Goal: Task Accomplishment & Management: Use online tool/utility

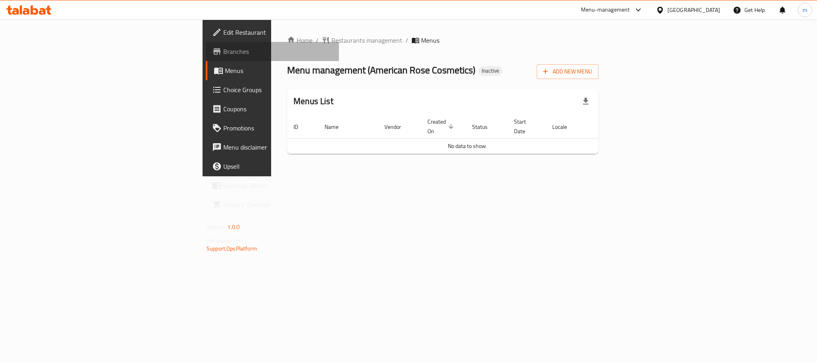
click at [206, 45] on link "Branches" at bounding box center [272, 51] width 133 height 19
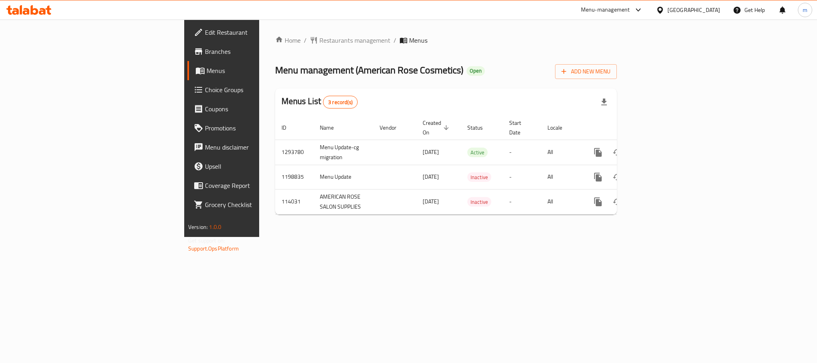
click at [352, 237] on div "Home / Restaurants management / Menus Menu management ( American Rose Cosmetics…" at bounding box center [445, 128] width 373 height 217
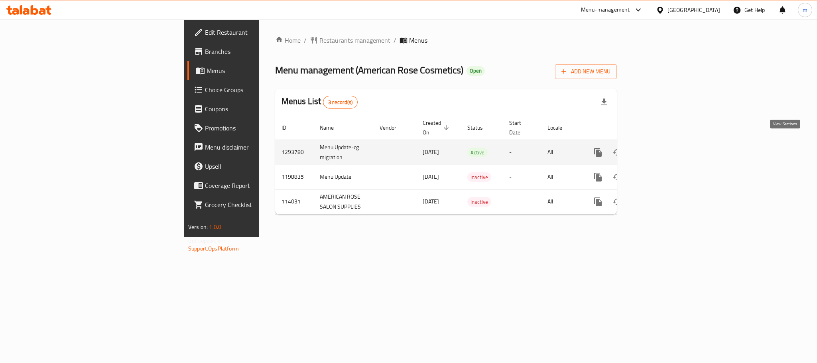
click at [660, 147] on icon "enhanced table" at bounding box center [655, 152] width 10 height 10
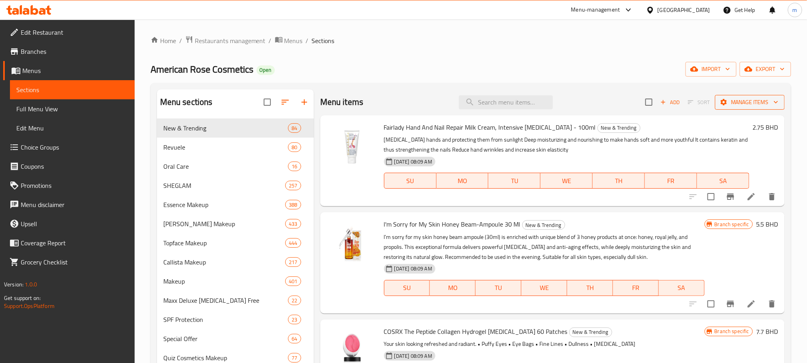
click at [754, 105] on span "Manage items" at bounding box center [750, 102] width 57 height 10
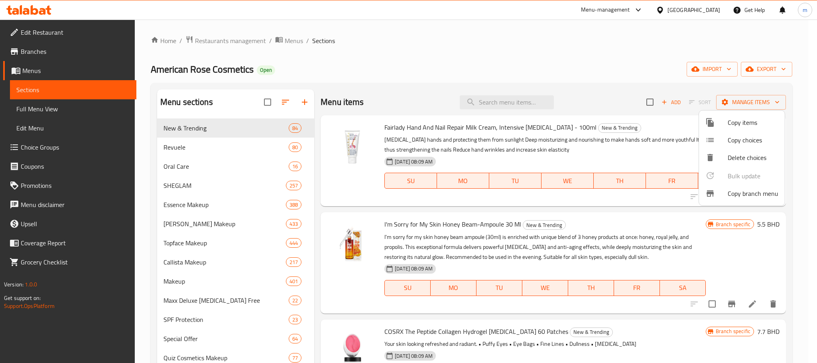
click at [512, 60] on div at bounding box center [408, 181] width 817 height 363
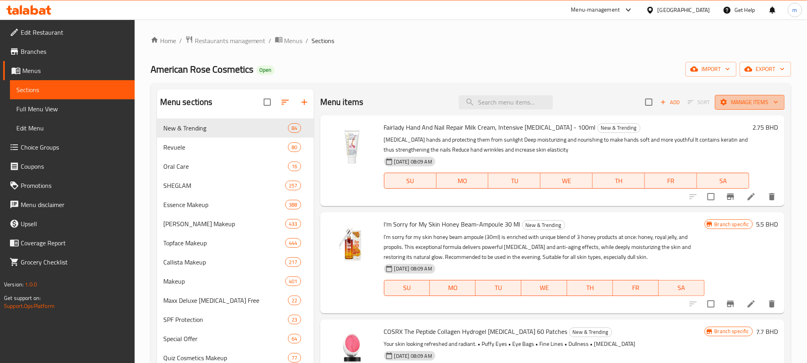
click at [772, 104] on icon "button" at bounding box center [776, 102] width 8 height 8
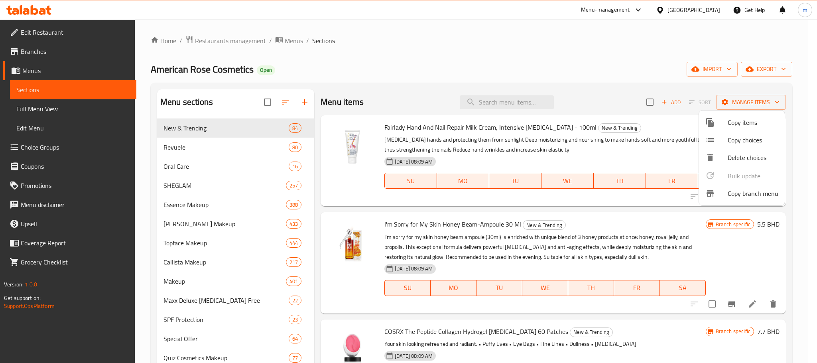
click at [756, 193] on span "Copy branch menu" at bounding box center [752, 194] width 51 height 10
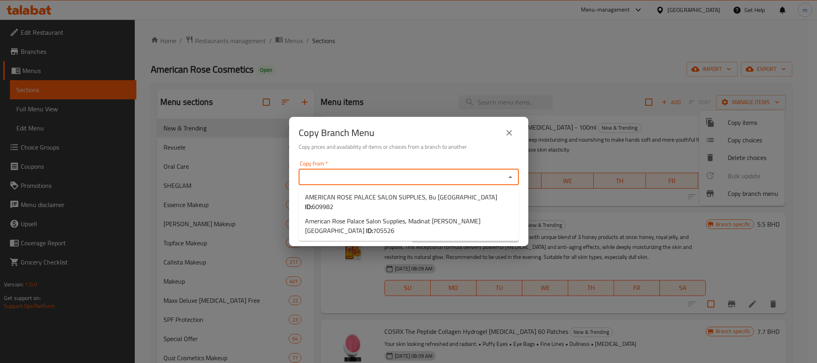
click at [320, 177] on input "Copy from   *" at bounding box center [402, 176] width 202 height 11
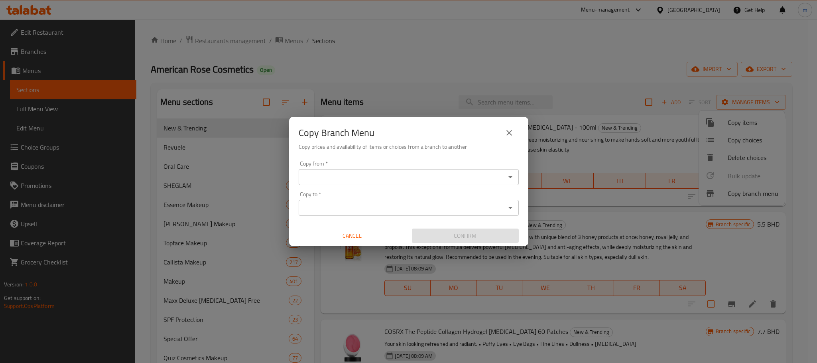
click at [372, 175] on input "Copy from   *" at bounding box center [402, 176] width 202 height 11
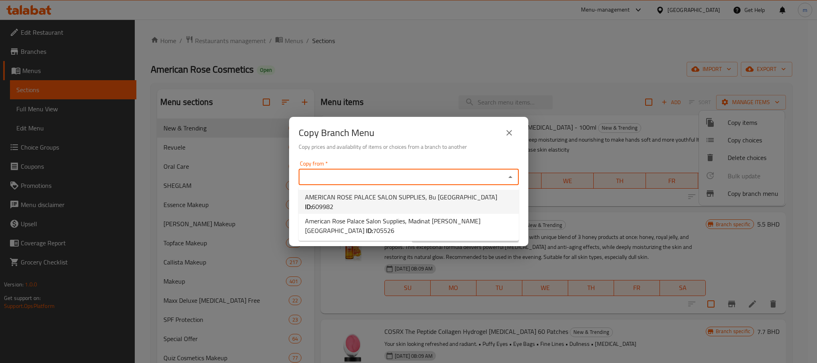
click at [333, 200] on span "609982" at bounding box center [323, 206] width 22 height 12
type input "AMERICAN ROSE PALACE SALON SUPPLIES, Bu Kowarah"
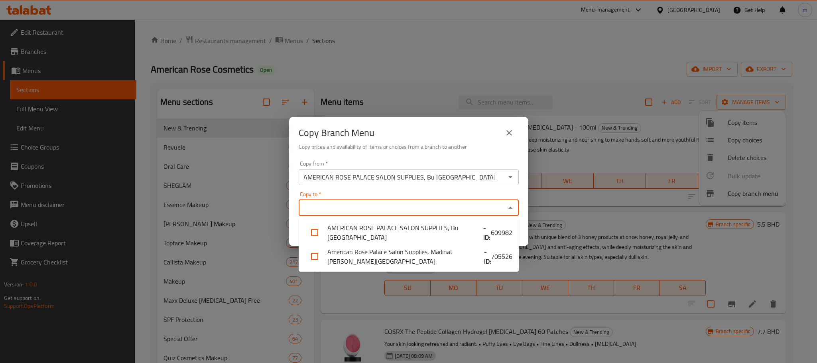
click at [310, 206] on input "Copy to   *" at bounding box center [402, 207] width 202 height 11
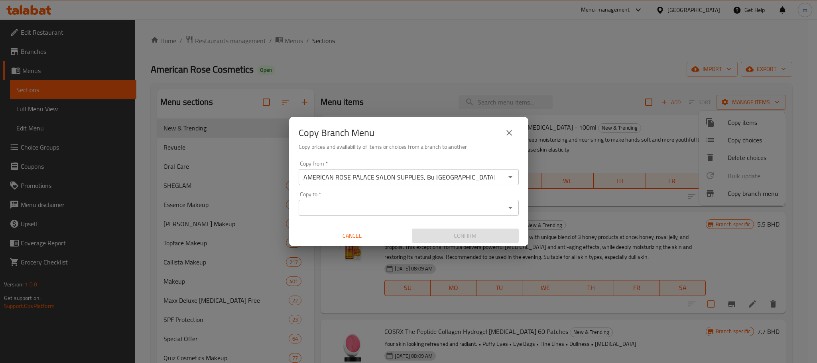
click at [359, 213] on input "Copy to   *" at bounding box center [402, 207] width 202 height 11
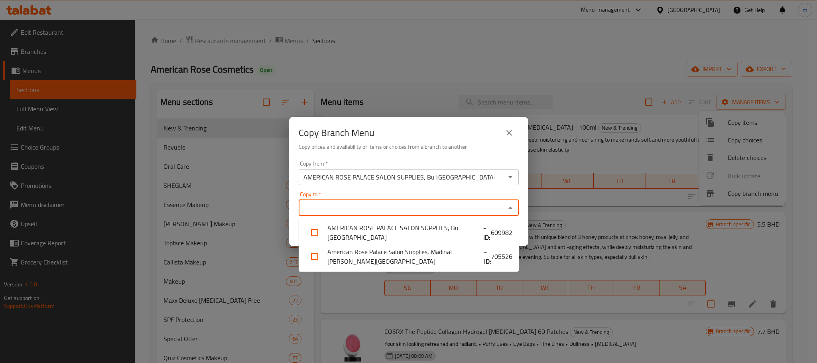
paste input "774403"
type input "774403"
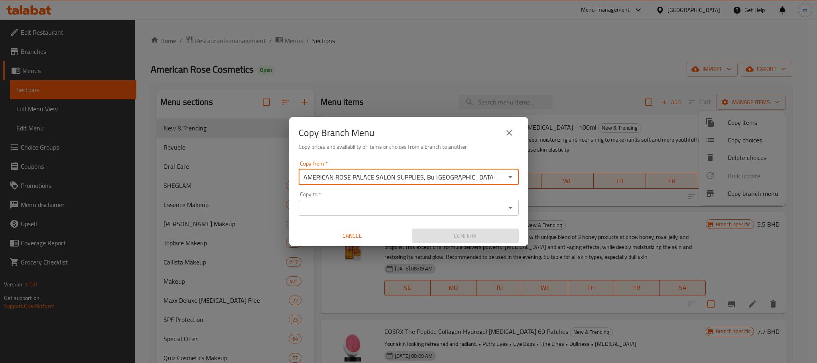
click at [372, 177] on input "AMERICAN ROSE PALACE SALON SUPPLIES, Bu Kowarah" at bounding box center [402, 176] width 202 height 11
click at [512, 177] on icon "Open" at bounding box center [510, 177] width 10 height 10
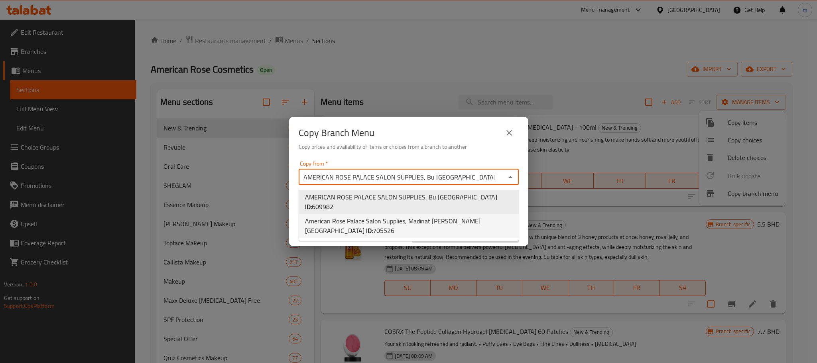
click at [420, 216] on span "American Rose Palace Salon Supplies, Madinat Hamad Hamad Town ID: 705526" at bounding box center [408, 225] width 207 height 19
type input "American Rose Palace Salon Supplies, Madinat Hamad Hamad Town"
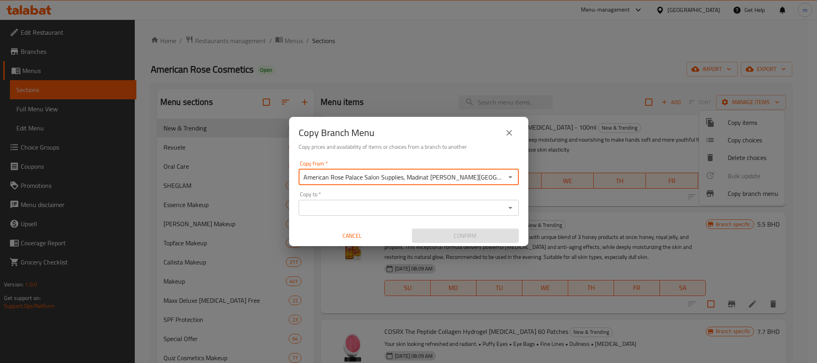
click at [395, 212] on input "Copy to   *" at bounding box center [402, 207] width 202 height 11
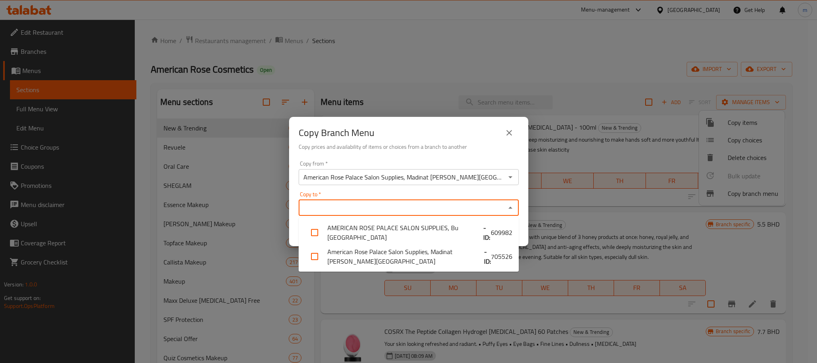
paste input "774403"
type input "774403"
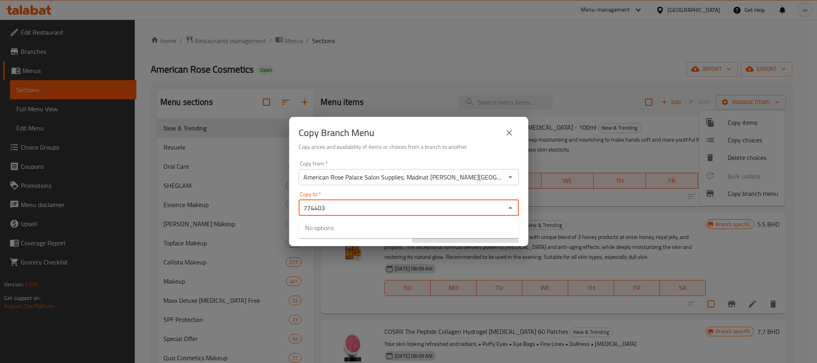
click at [395, 212] on input "774403" at bounding box center [402, 207] width 202 height 11
click at [378, 182] on input "American Rose Palace Salon Supplies, Madinat Hamad Hamad Town" at bounding box center [402, 176] width 202 height 11
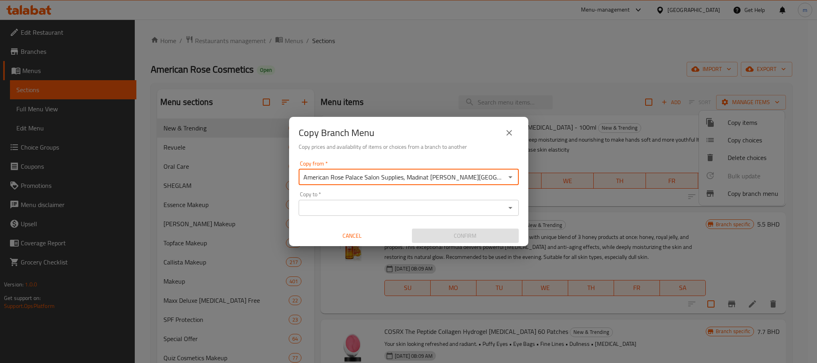
click at [506, 176] on icon "Open" at bounding box center [510, 177] width 10 height 10
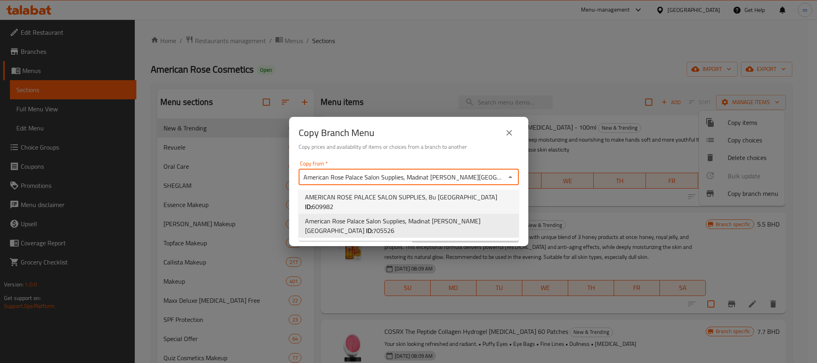
click at [333, 200] on span "609982" at bounding box center [323, 206] width 22 height 12
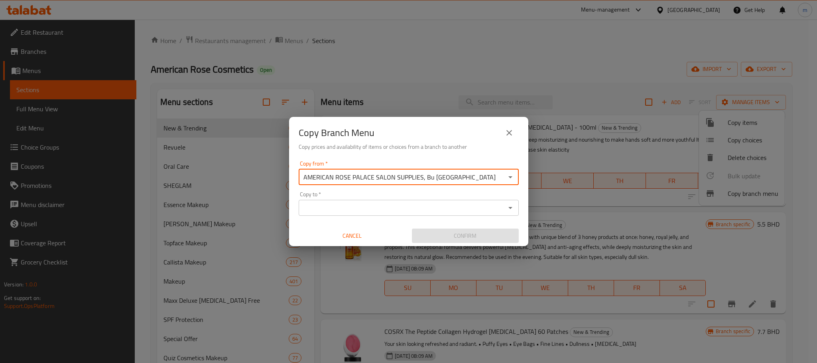
click at [442, 208] on input "Copy to   *" at bounding box center [402, 207] width 202 height 11
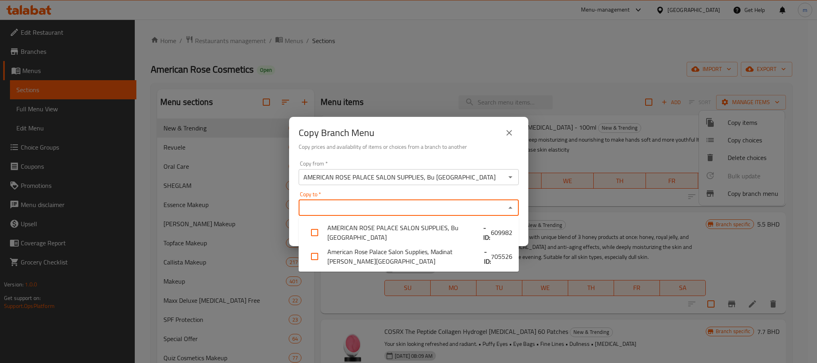
click at [368, 212] on input "Copy to   *" at bounding box center [402, 207] width 202 height 11
click at [371, 207] on input "Copy to   *" at bounding box center [402, 207] width 202 height 11
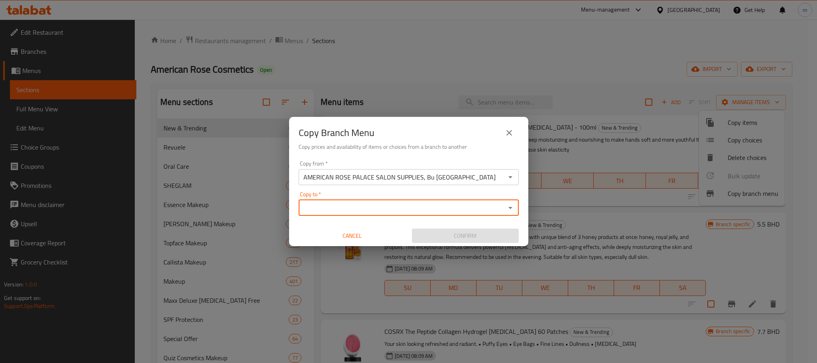
click at [371, 207] on input "Copy to   *" at bounding box center [402, 207] width 202 height 11
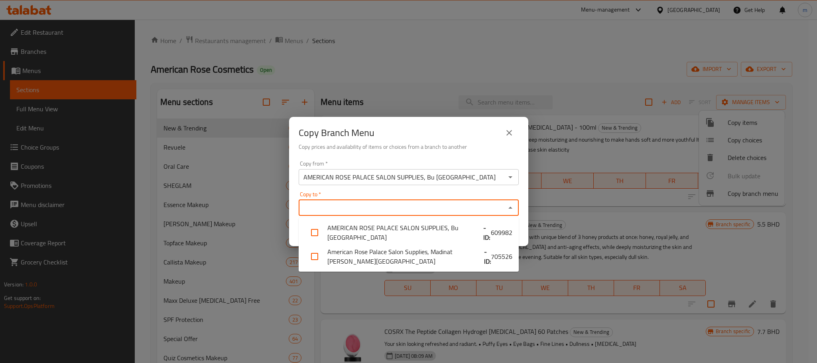
click at [371, 207] on input "Copy to   *" at bounding box center [402, 207] width 202 height 11
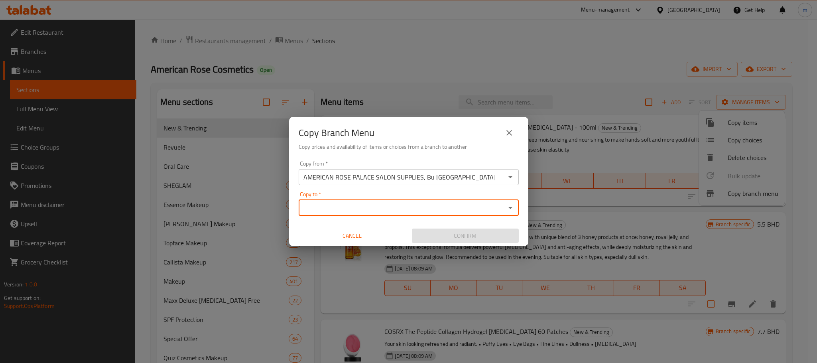
click at [371, 207] on input "Copy to   *" at bounding box center [402, 207] width 202 height 11
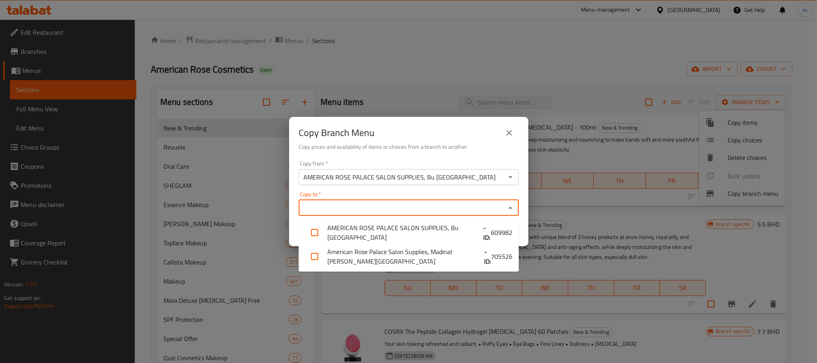
click at [371, 207] on input "Copy to   *" at bounding box center [402, 207] width 202 height 11
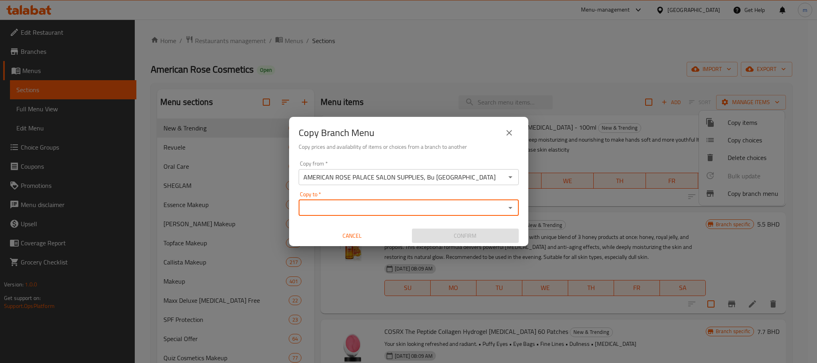
click at [371, 207] on input "Copy to   *" at bounding box center [402, 207] width 202 height 11
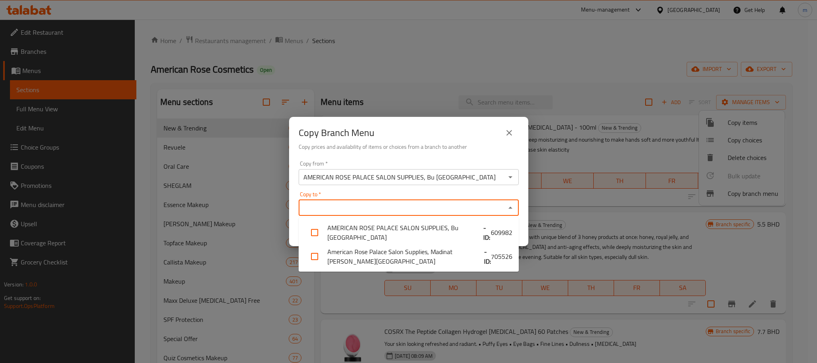
click at [371, 207] on input "Copy to   *" at bounding box center [402, 207] width 202 height 11
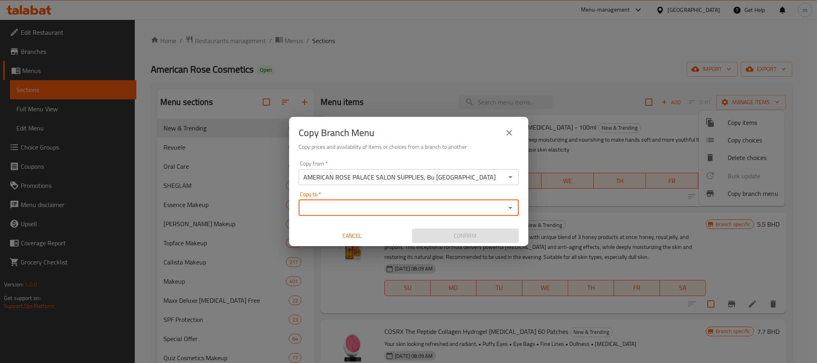
click at [371, 207] on input "Copy to   *" at bounding box center [402, 207] width 202 height 11
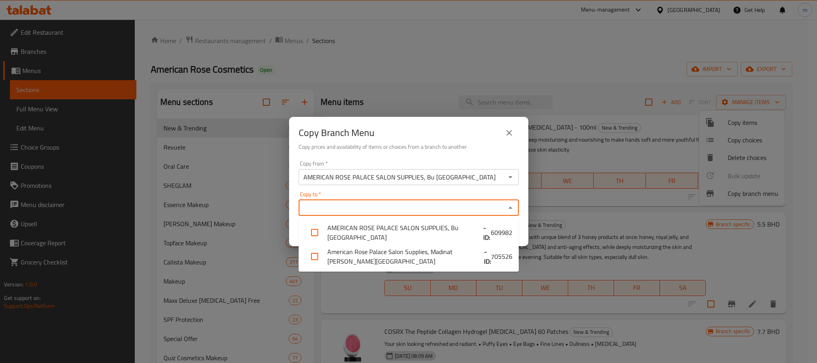
click at [371, 207] on input "Copy to   *" at bounding box center [402, 207] width 202 height 11
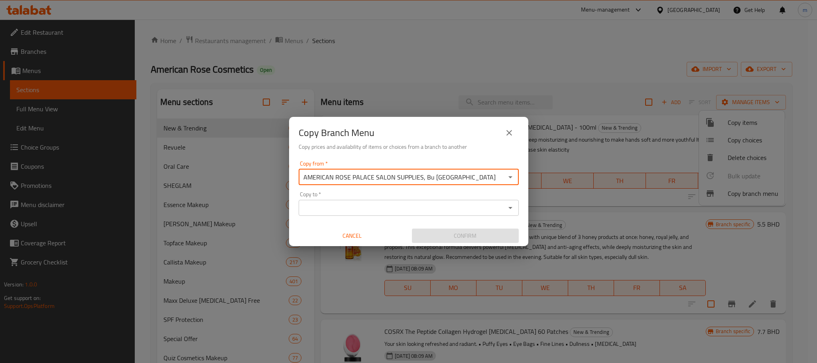
click at [399, 180] on input "AMERICAN ROSE PALACE SALON SUPPLIES, Bu Kowarah" at bounding box center [402, 176] width 202 height 11
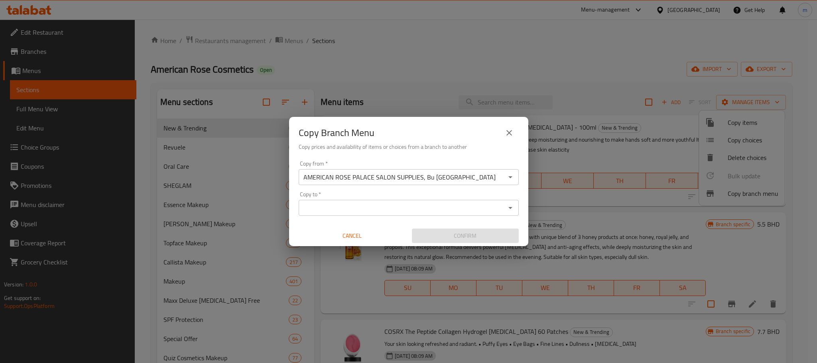
click at [513, 175] on icon "Open" at bounding box center [510, 177] width 10 height 10
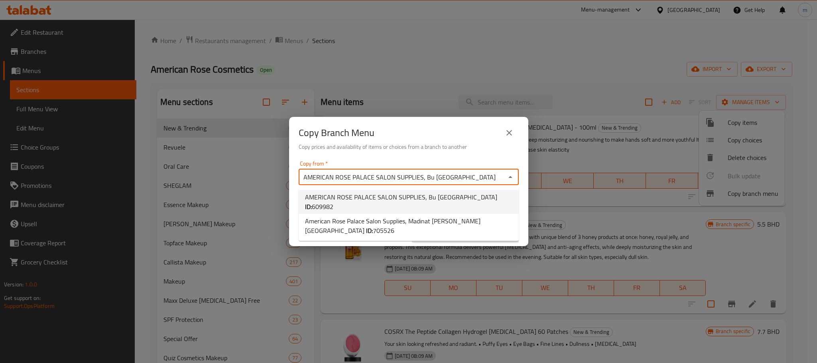
click at [489, 177] on input "AMERICAN ROSE PALACE SALON SUPPLIES, Bu Kowarah" at bounding box center [402, 176] width 202 height 11
type input "A"
paste input "774403"
type input "774403"
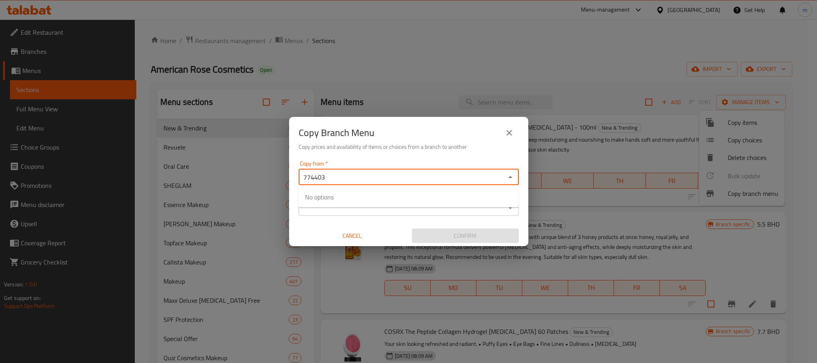
click at [489, 177] on input "774403" at bounding box center [402, 176] width 202 height 11
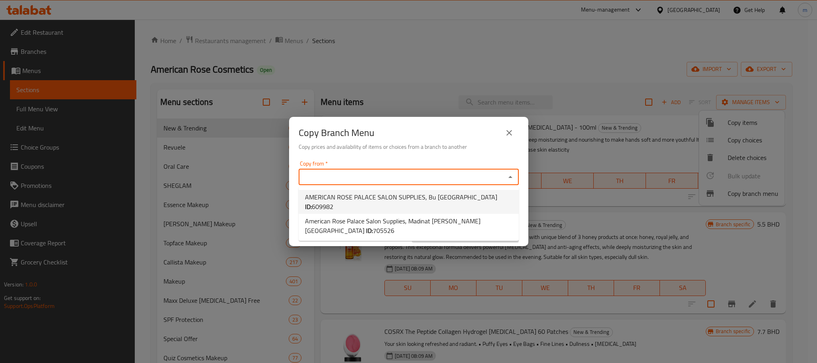
click at [333, 200] on span "609982" at bounding box center [323, 206] width 22 height 12
type input "AMERICAN ROSE PALACE SALON SUPPLIES, Bu Kowarah"
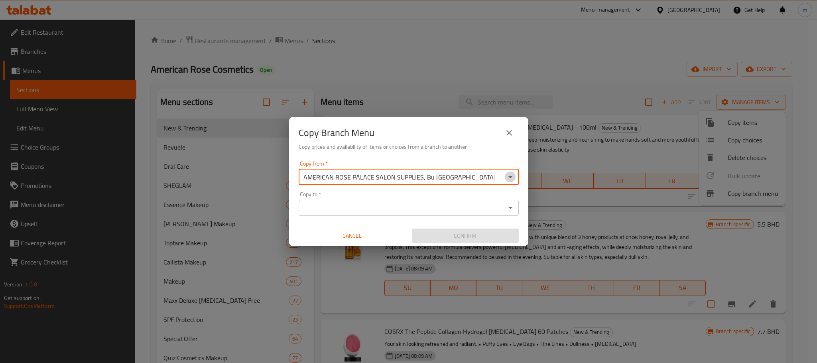
click at [511, 177] on icon "Open" at bounding box center [510, 177] width 10 height 10
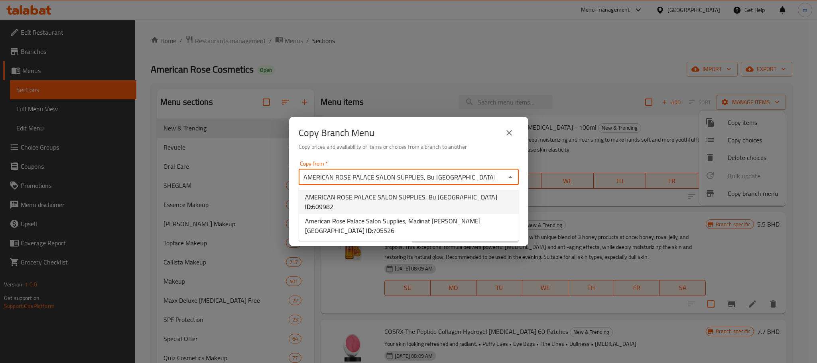
click at [488, 194] on li "AMERICAN ROSE PALACE SALON SUPPLIES, Bu Kowarah ID: 609982" at bounding box center [409, 202] width 220 height 24
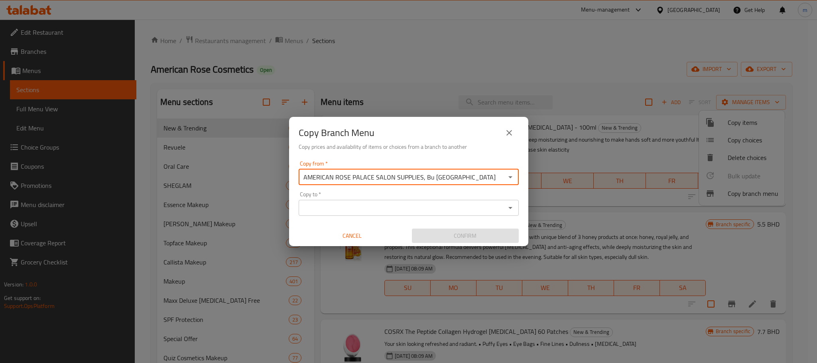
click at [415, 212] on input "Copy to   *" at bounding box center [402, 207] width 202 height 11
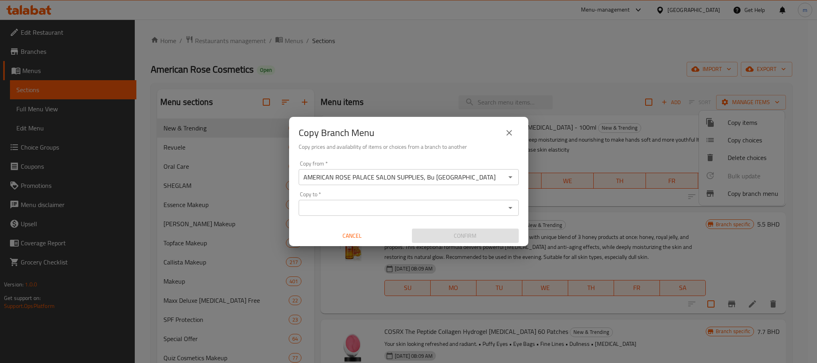
click at [320, 206] on input "Copy to   *" at bounding box center [402, 207] width 202 height 11
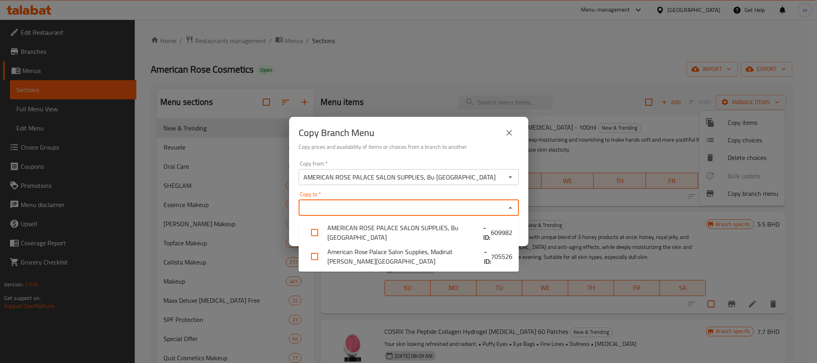
paste input "774403"
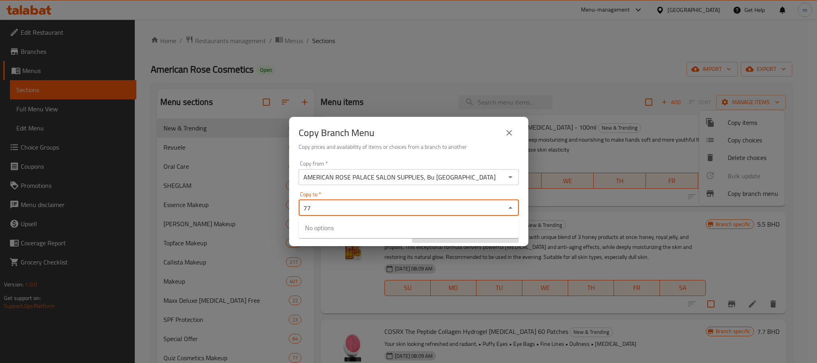
type input "7"
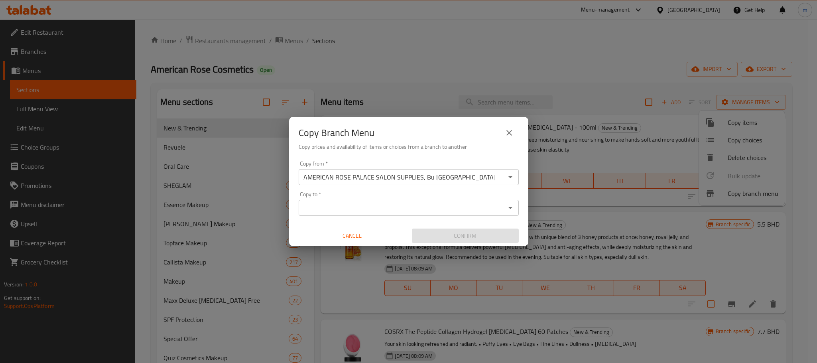
click at [411, 80] on div "Copy Branch Menu Copy prices and availability of items or choices from a branch…" at bounding box center [408, 181] width 817 height 363
